Goal: Transaction & Acquisition: Purchase product/service

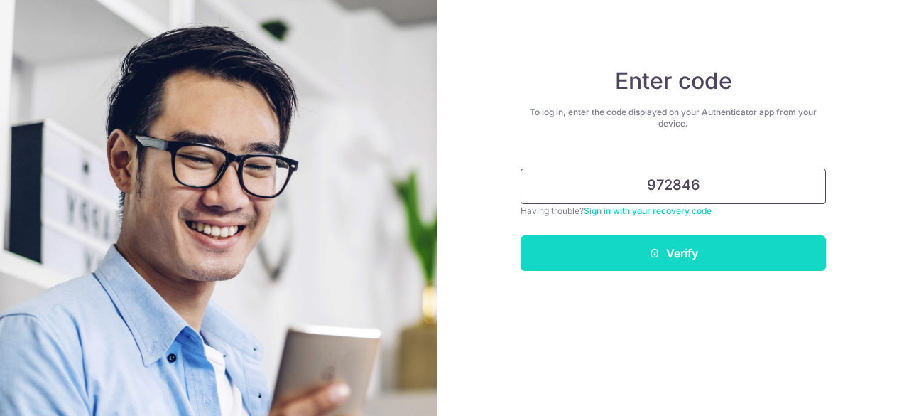
type input "972846"
click at [749, 248] on button "Verify" at bounding box center [673, 253] width 305 height 36
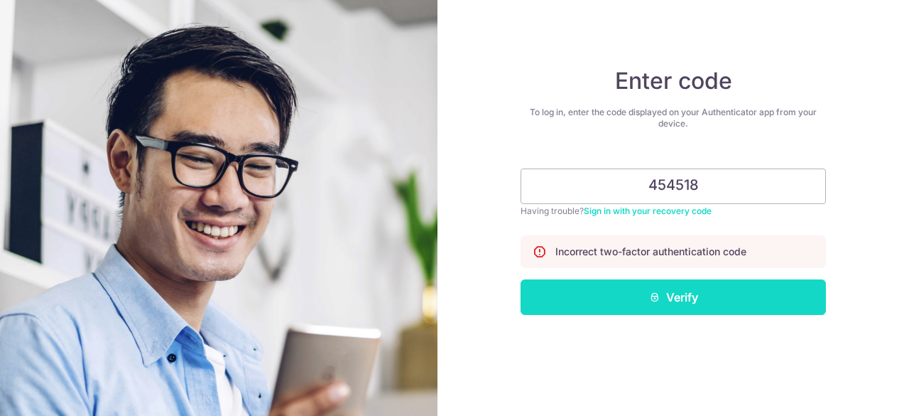
type input "454518"
click at [746, 312] on button "Verify" at bounding box center [673, 297] width 305 height 36
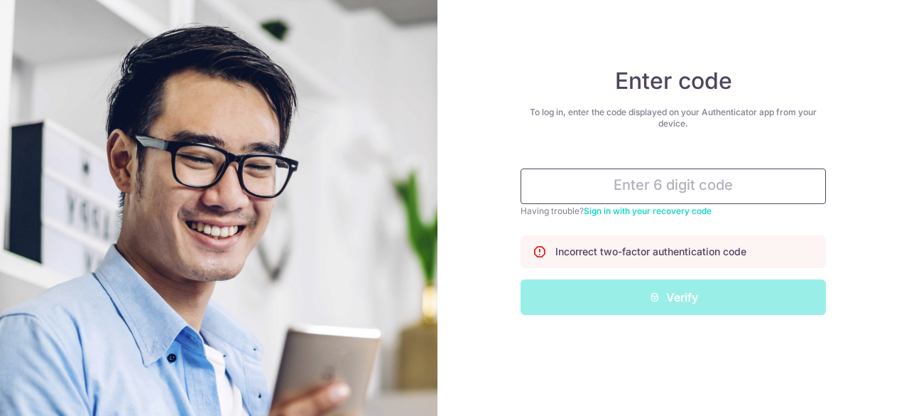
click at [683, 185] on input "text" at bounding box center [673, 186] width 305 height 36
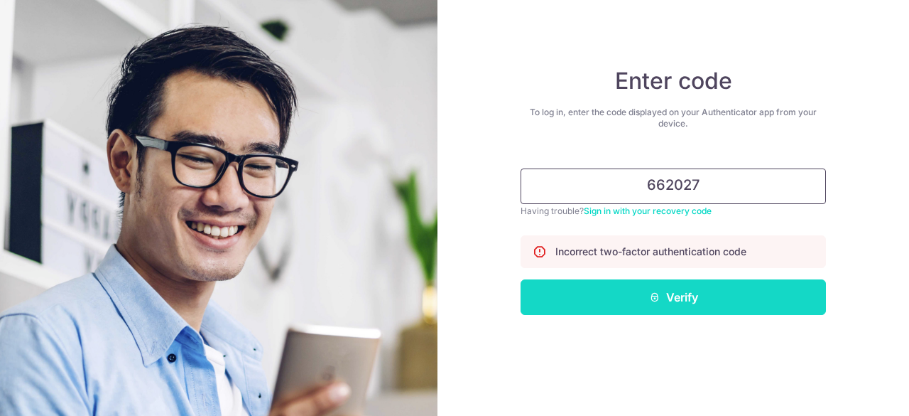
type input "662027"
click at [658, 299] on icon "submit" at bounding box center [654, 296] width 11 height 11
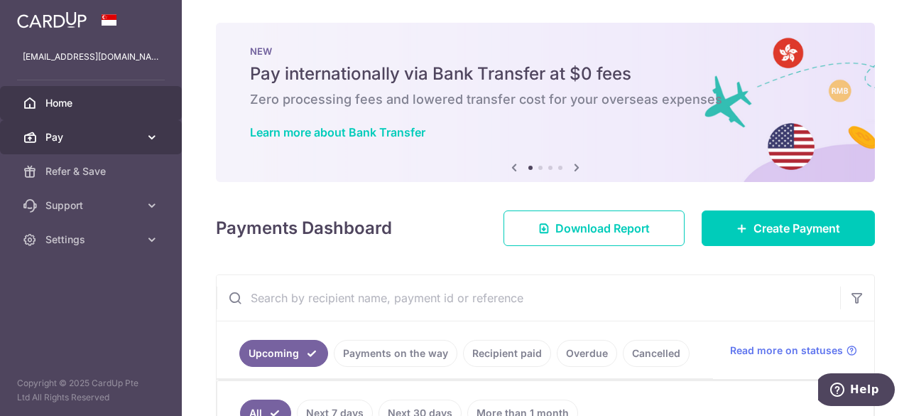
click at [84, 145] on link "Pay" at bounding box center [91, 137] width 182 height 34
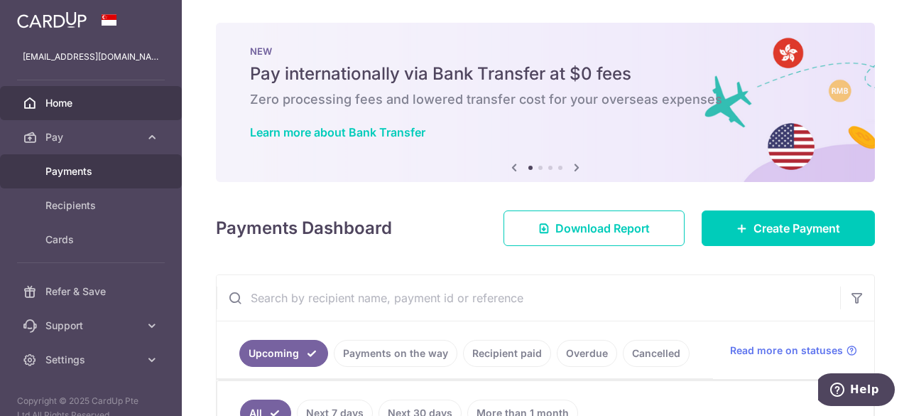
click at [84, 172] on span "Payments" at bounding box center [92, 171] width 94 height 14
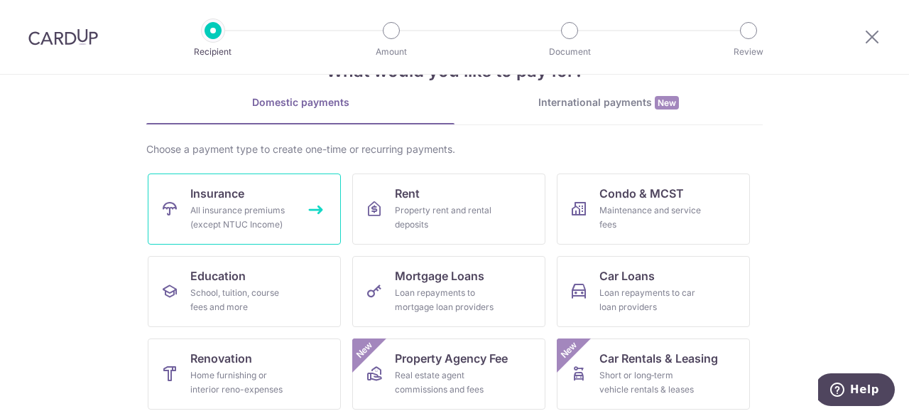
scroll to position [71, 0]
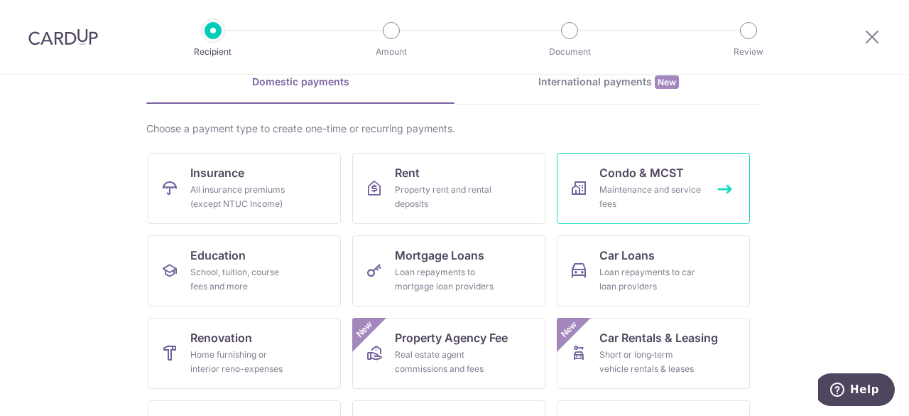
click at [679, 187] on div "Maintenance and service fees" at bounding box center [651, 197] width 102 height 28
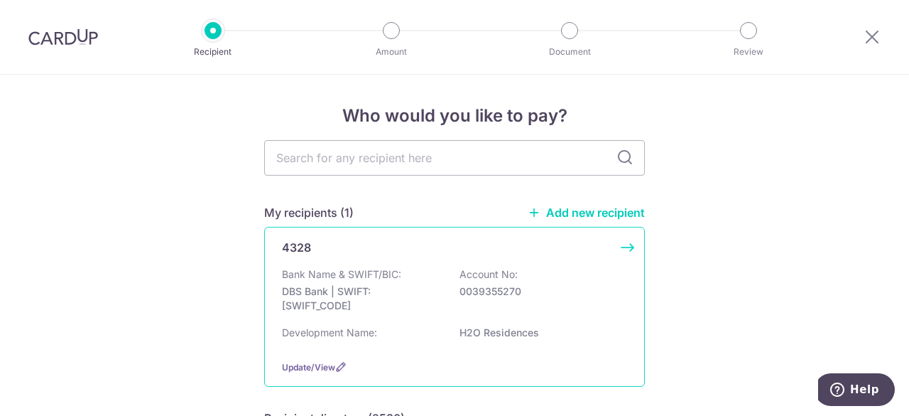
click at [444, 289] on div "Bank Name & SWIFT/BIC: DBS Bank | SWIFT: DBSSSGSGXXX Account No: 0039355270" at bounding box center [454, 293] width 345 height 53
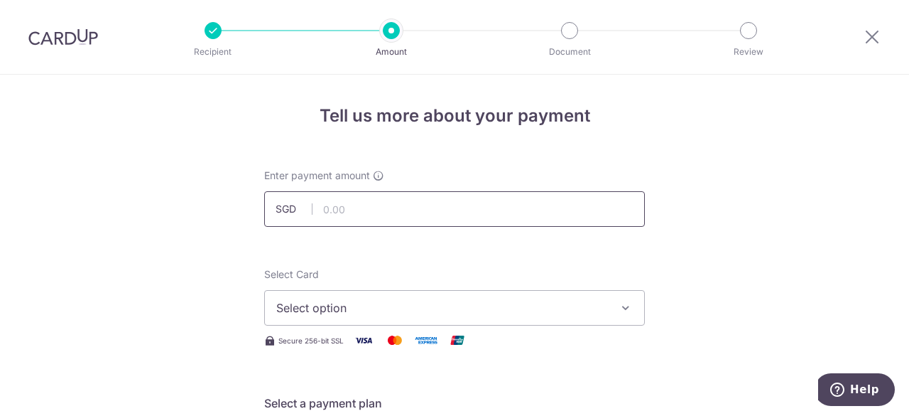
click at [358, 207] on input "text" at bounding box center [454, 209] width 381 height 36
type input "1"
type input "1,244.89"
click at [435, 317] on button "Select option" at bounding box center [454, 308] width 381 height 36
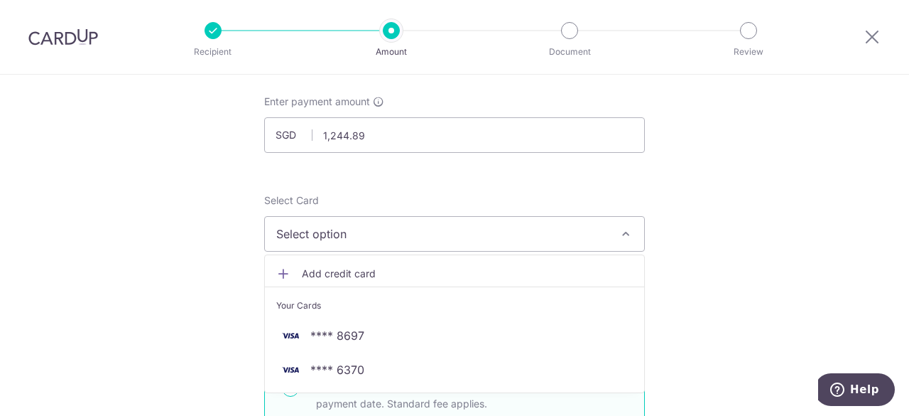
scroll to position [142, 0]
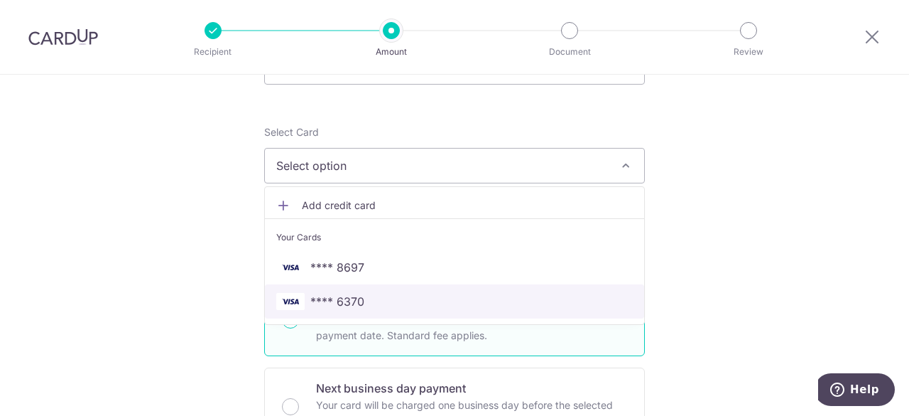
click at [388, 309] on link "**** 6370" at bounding box center [454, 301] width 379 height 34
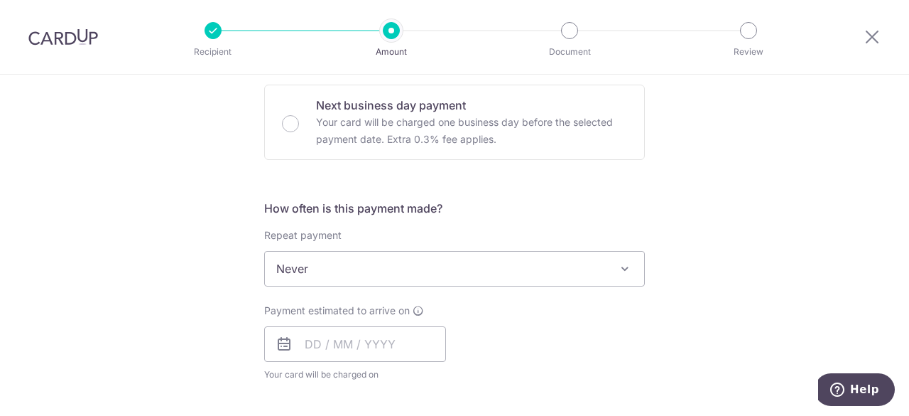
scroll to position [426, 0]
click at [431, 347] on input "text" at bounding box center [355, 343] width 182 height 36
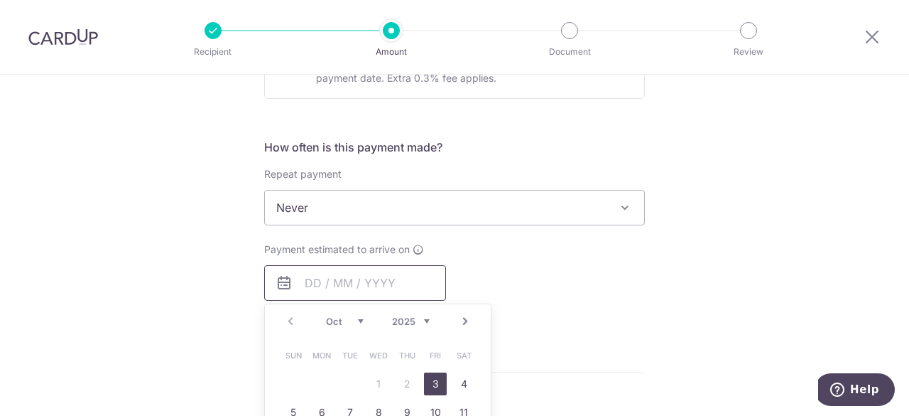
scroll to position [568, 0]
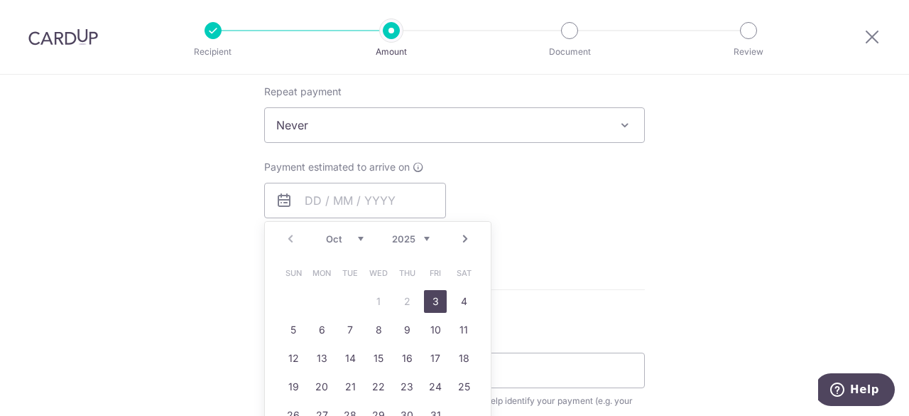
click at [575, 205] on div "Payment estimated to arrive on Prev Next Oct Nov [DATE] 2026 2027 2028 2029 203…" at bounding box center [455, 199] width 398 height 78
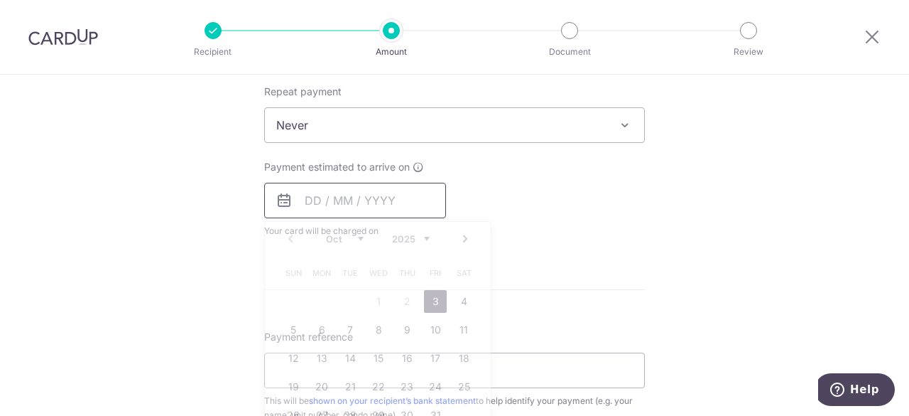
click at [373, 200] on input "text" at bounding box center [355, 201] width 182 height 36
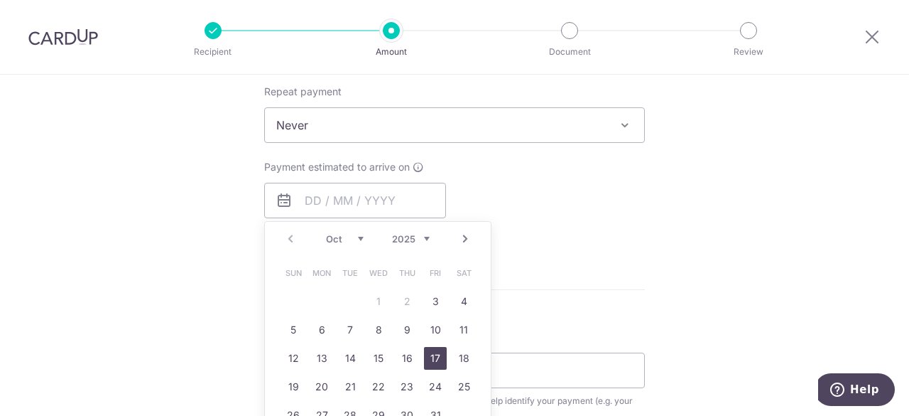
click at [432, 360] on link "17" at bounding box center [435, 358] width 23 height 23
type input "[DATE]"
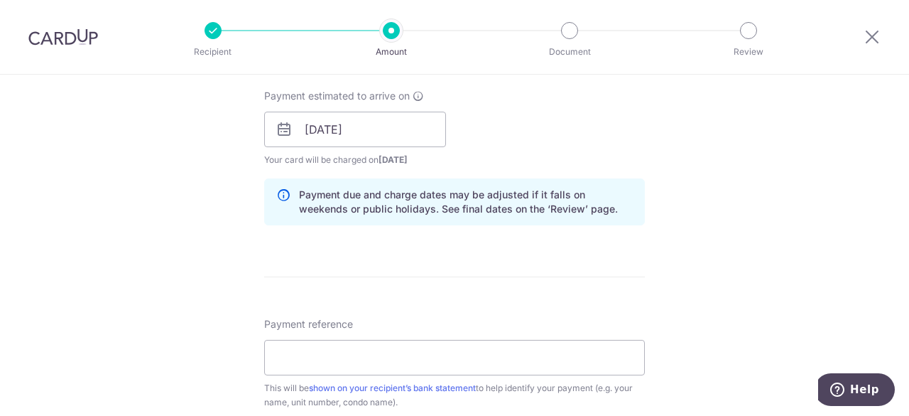
scroll to position [781, 0]
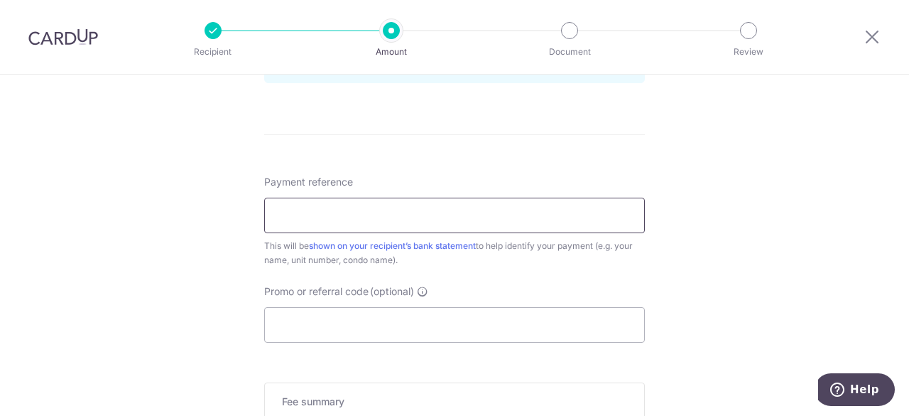
click at [335, 218] on input "Payment reference" at bounding box center [454, 216] width 381 height 36
type input "BLK 30 UNIT 0102"
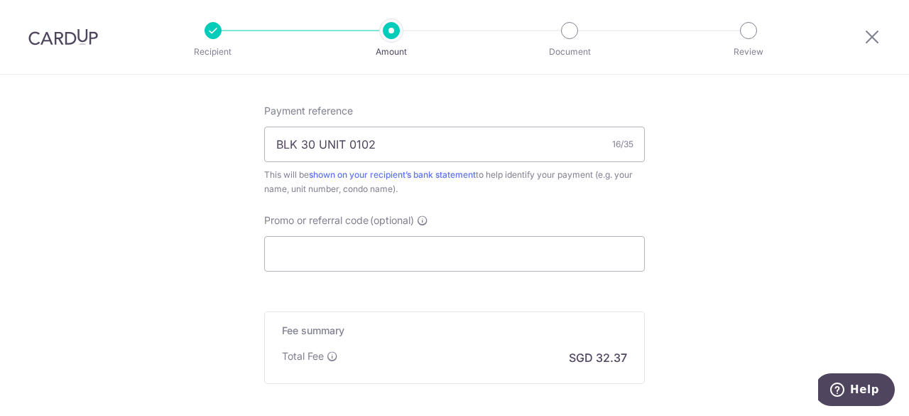
click at [420, 244] on input "Promo or referral code (optional)" at bounding box center [454, 254] width 381 height 36
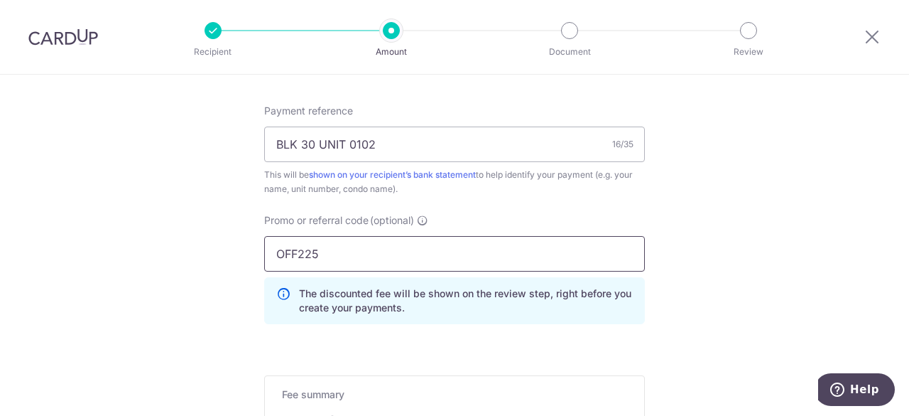
type input "OFF225"
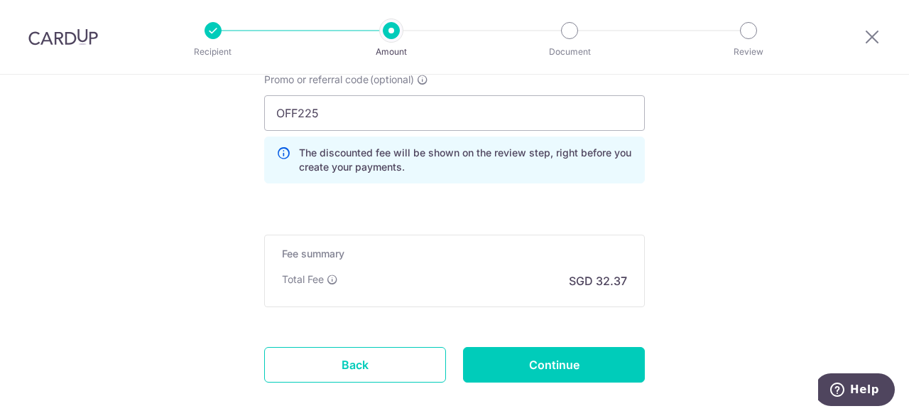
scroll to position [995, 0]
drag, startPoint x: 357, startPoint y: 112, endPoint x: 249, endPoint y: 109, distance: 108.0
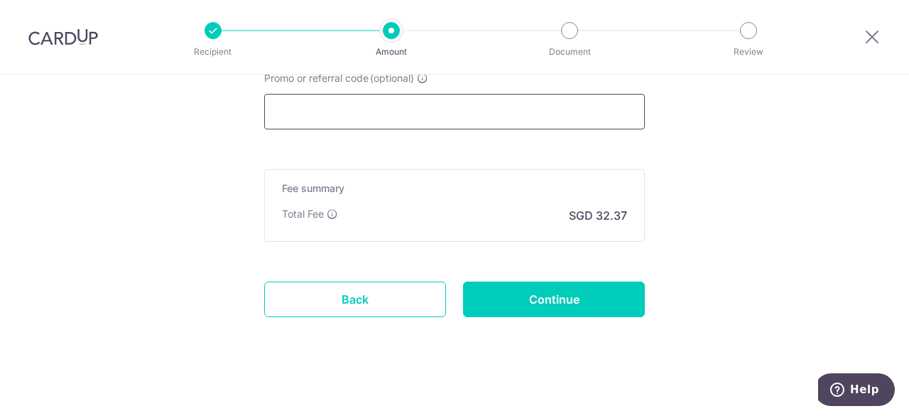
click at [315, 106] on input "Promo or referral code (optional)" at bounding box center [454, 112] width 381 height 36
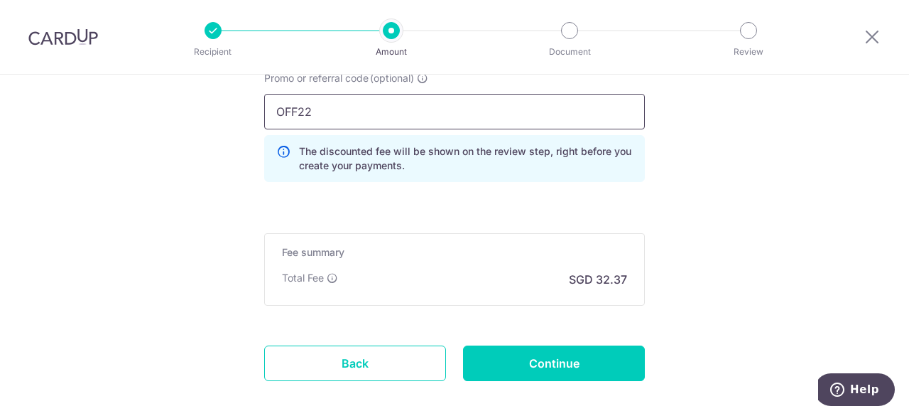
type input "OFF225"
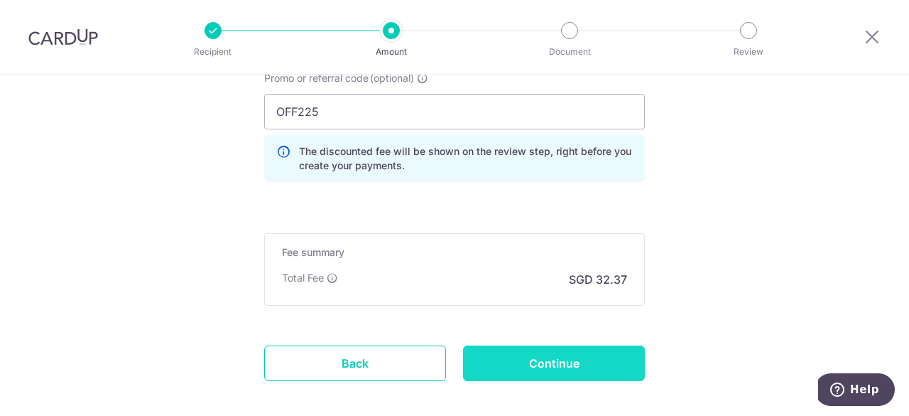
click at [577, 366] on input "Continue" at bounding box center [554, 363] width 182 height 36
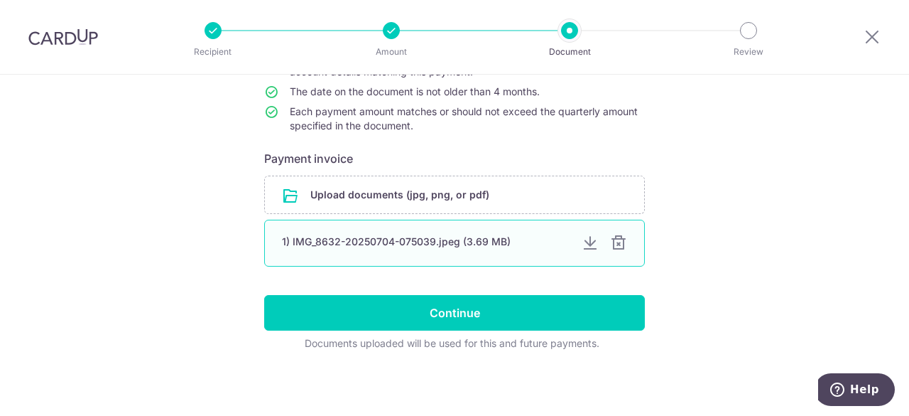
click at [620, 240] on div at bounding box center [618, 242] width 17 height 17
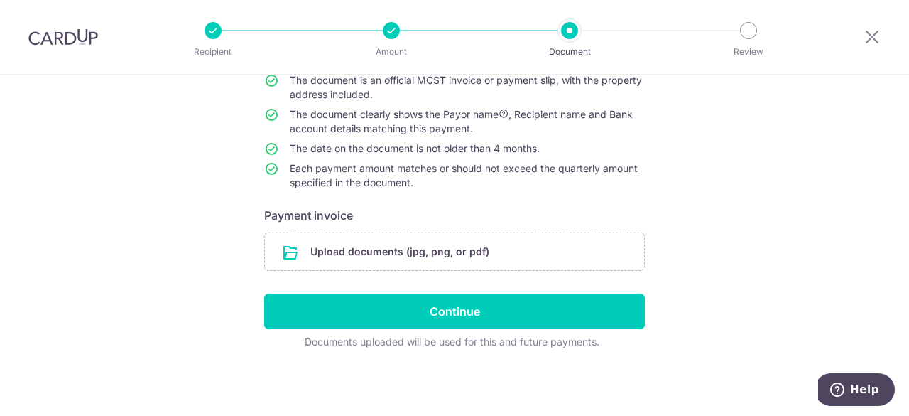
scroll to position [141, 0]
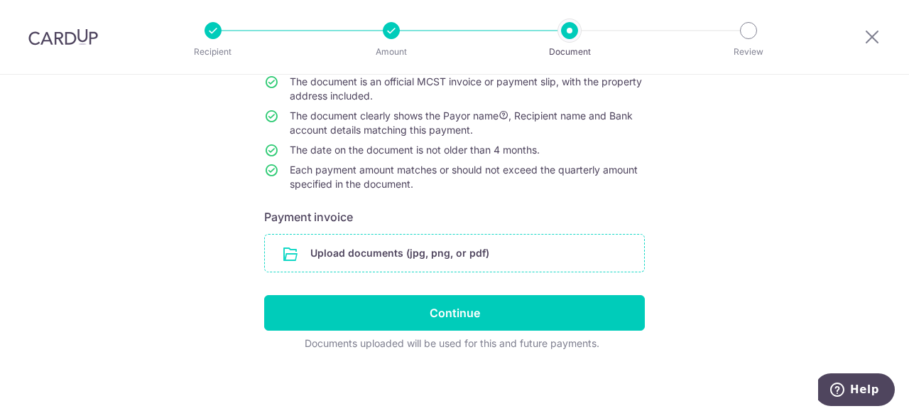
click at [415, 255] on input "file" at bounding box center [454, 252] width 379 height 37
click at [438, 251] on input "file" at bounding box center [454, 252] width 379 height 37
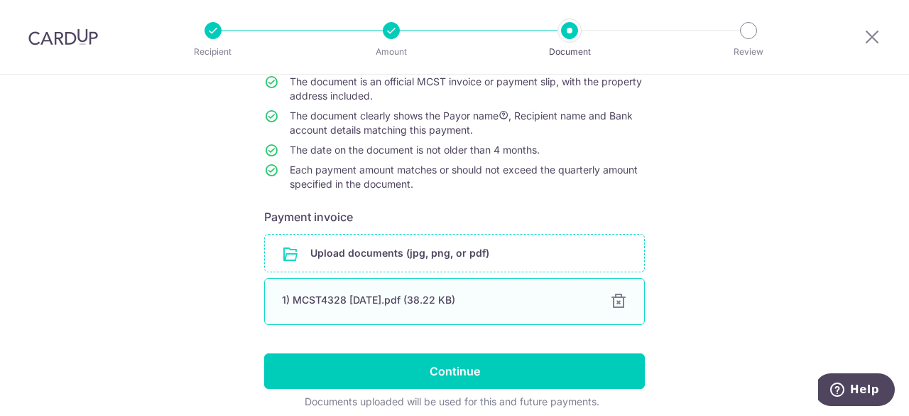
click at [369, 305] on div "1) MCST4328 Oct 2025.pdf (38.22 KB)" at bounding box center [437, 300] width 311 height 14
click at [296, 301] on div "1) MCST4328 Oct 2025.pdf (38.22 KB)" at bounding box center [437, 300] width 311 height 14
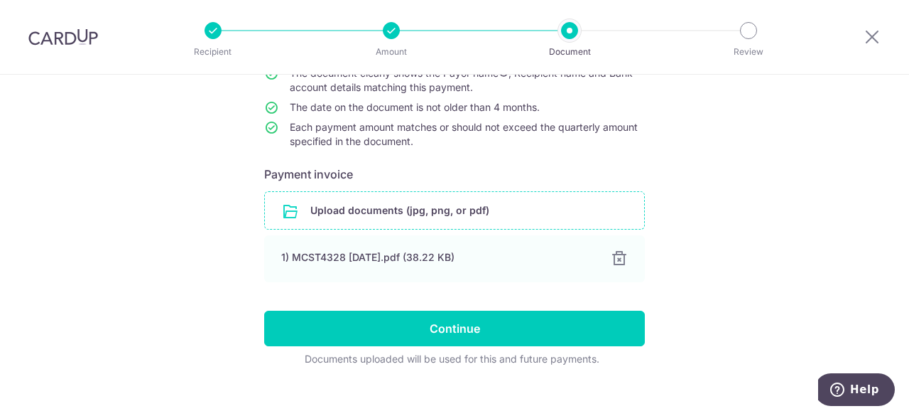
scroll to position [199, 0]
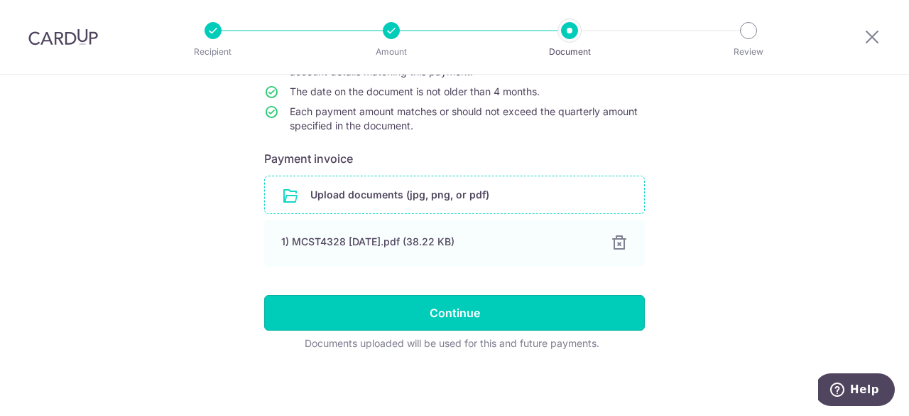
click at [475, 317] on input "Continue" at bounding box center [454, 313] width 381 height 36
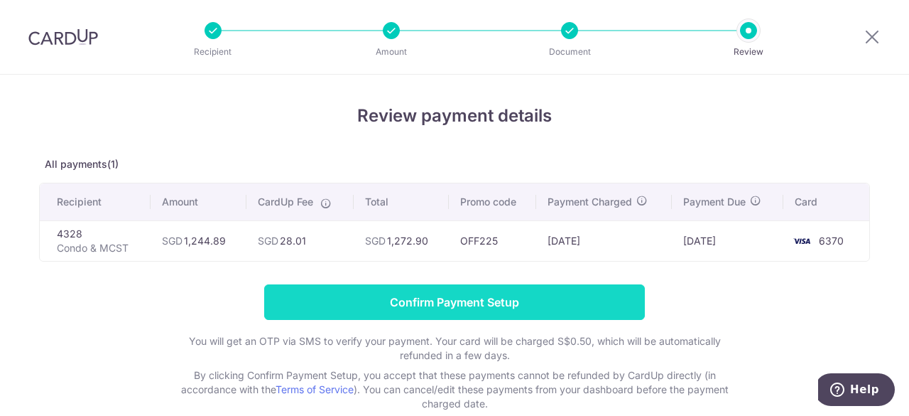
click at [416, 302] on input "Confirm Payment Setup" at bounding box center [454, 302] width 381 height 36
